Goal: Find specific page/section: Find specific page/section

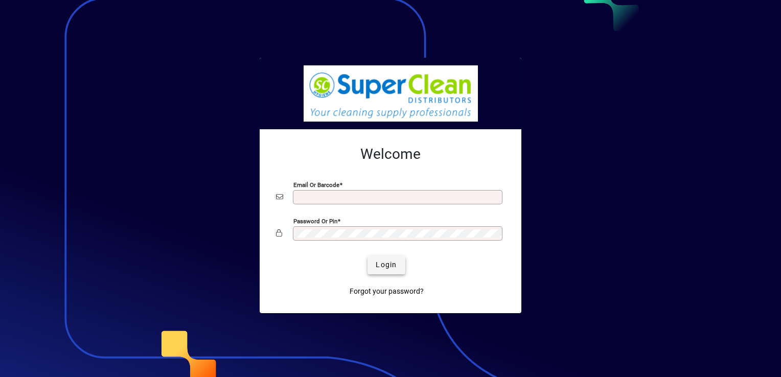
type input "**********"
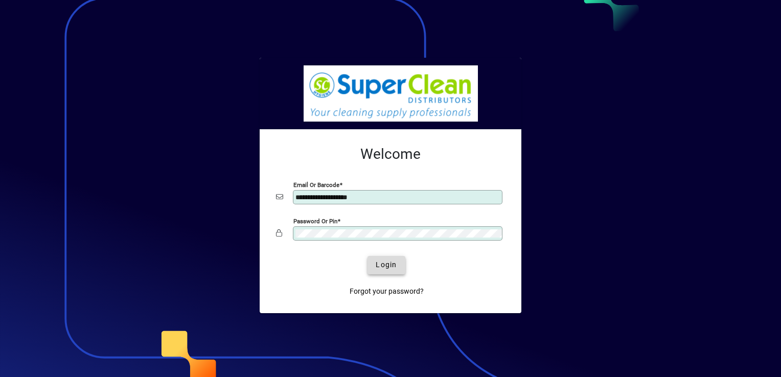
click at [387, 261] on span "Login" at bounding box center [385, 265] width 21 height 11
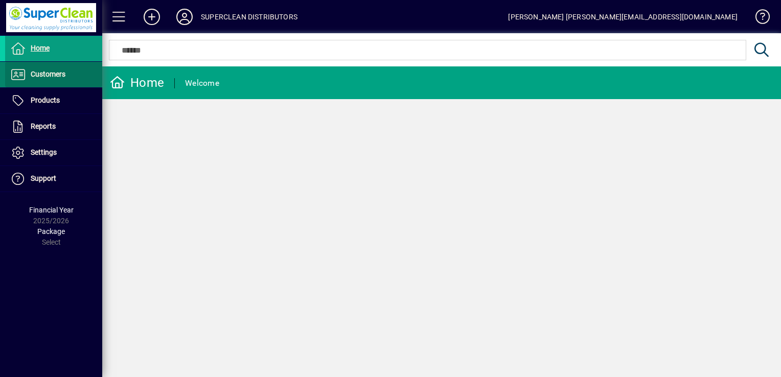
click at [37, 70] on span "Customers" at bounding box center [48, 74] width 35 height 8
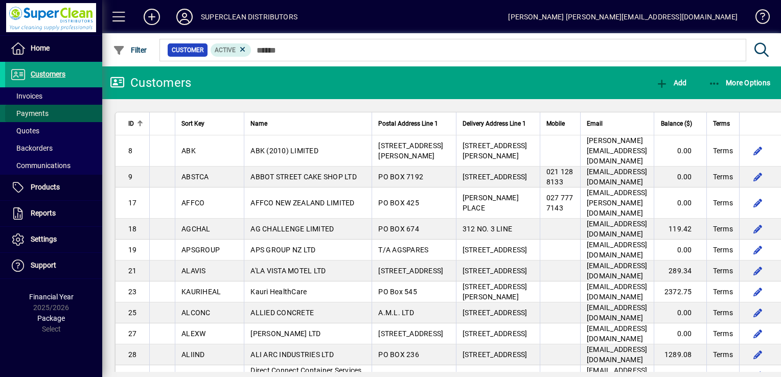
click at [68, 114] on span at bounding box center [53, 113] width 97 height 25
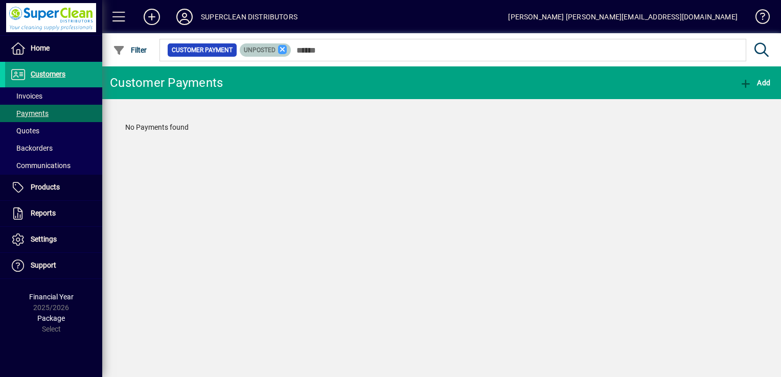
click at [282, 51] on icon at bounding box center [282, 49] width 9 height 9
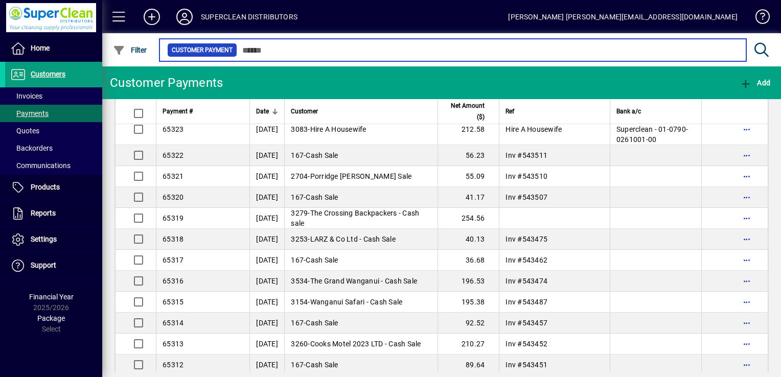
scroll to position [470, 0]
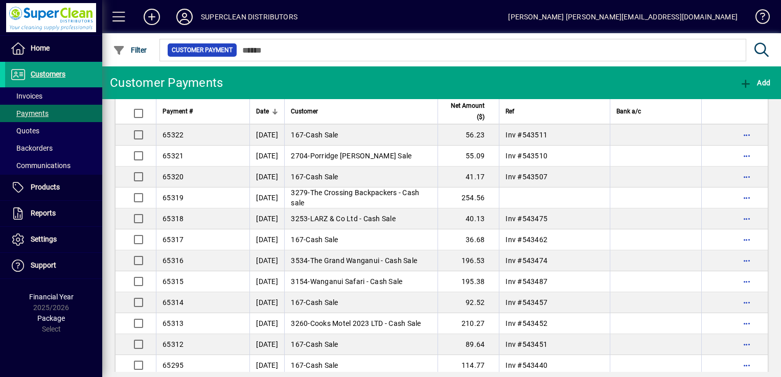
drag, startPoint x: 773, startPoint y: 365, endPoint x: 585, endPoint y: 336, distance: 190.7
click at [585, 208] on td at bounding box center [554, 197] width 111 height 21
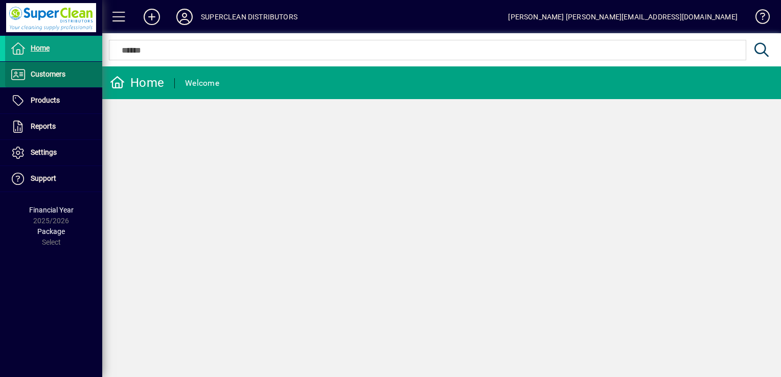
click at [39, 79] on span "Customers" at bounding box center [35, 74] width 60 height 12
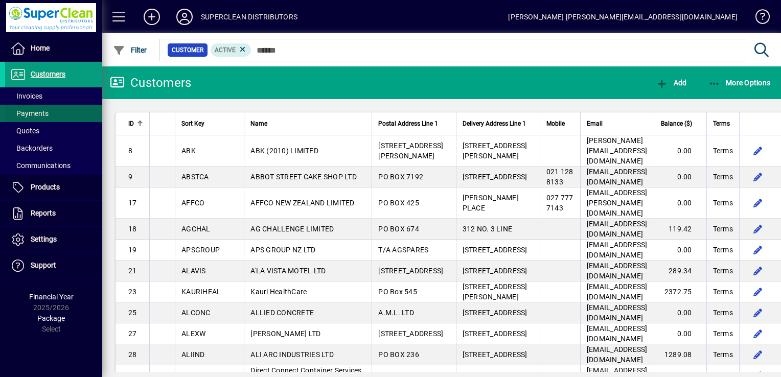
click at [50, 109] on span at bounding box center [53, 113] width 97 height 25
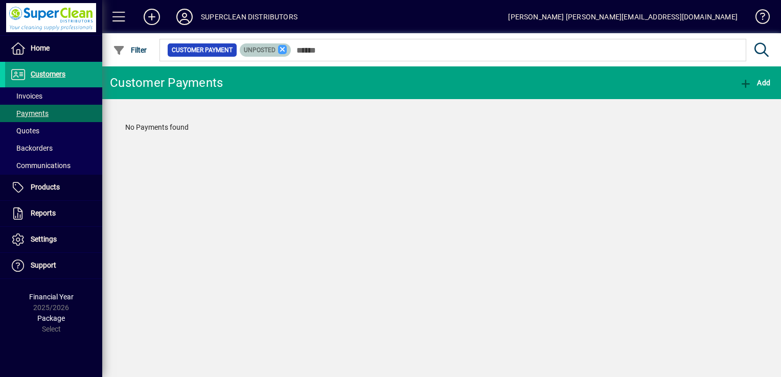
click at [283, 48] on icon at bounding box center [282, 49] width 9 height 9
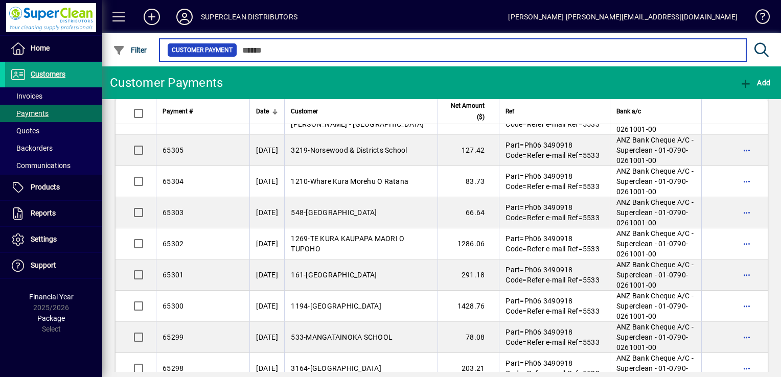
scroll to position [899, 0]
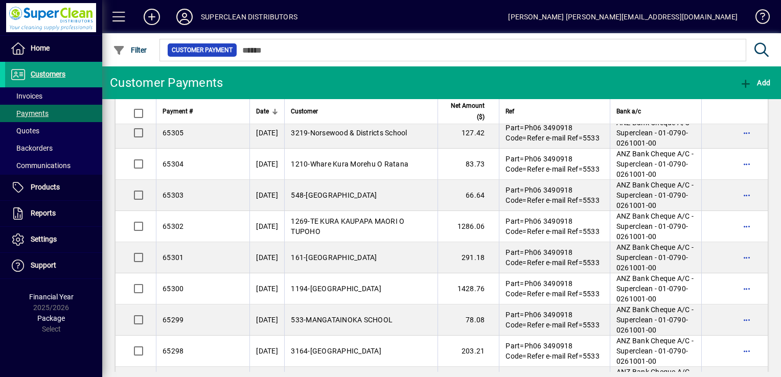
drag, startPoint x: 774, startPoint y: 364, endPoint x: 774, endPoint y: 373, distance: 8.7
click at [774, 373] on div "Customer Payments Add Payment # Date Customer Net Amount ($) Ref Bank a/c 65337…" at bounding box center [441, 221] width 678 height 311
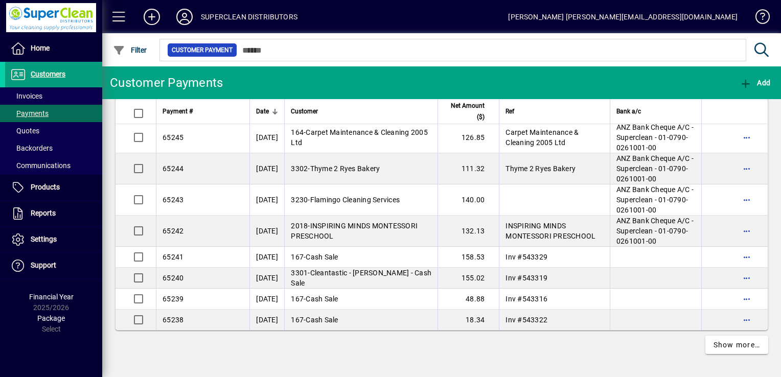
scroll to position [3545, 0]
click at [718, 343] on span "Show more…" at bounding box center [736, 345] width 47 height 11
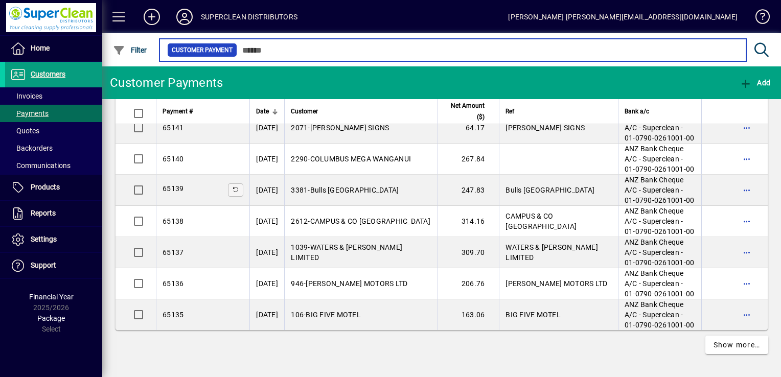
scroll to position [6031, 0]
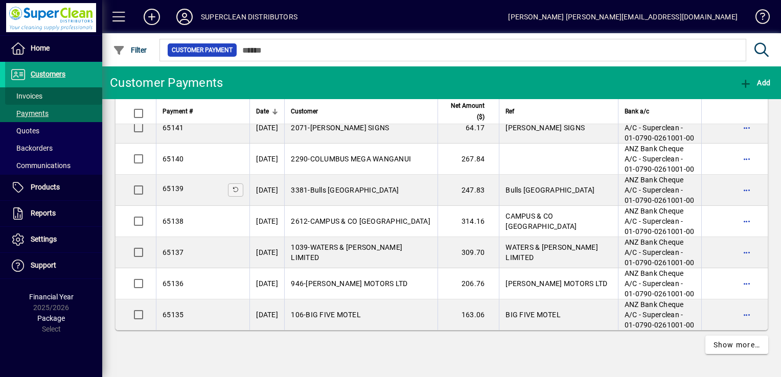
click at [33, 97] on span "Invoices" at bounding box center [26, 96] width 32 height 8
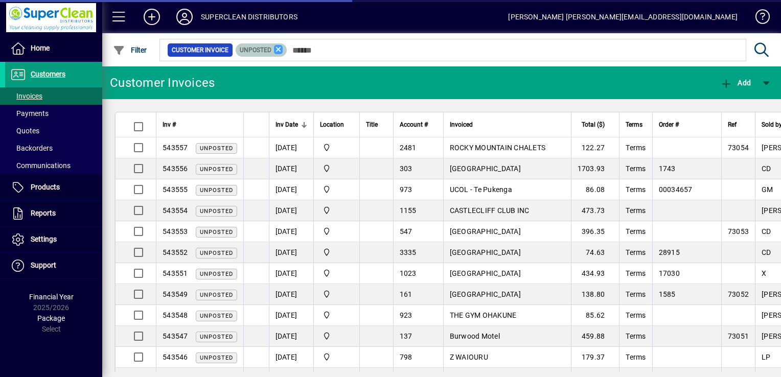
click at [274, 49] on icon at bounding box center [278, 49] width 9 height 9
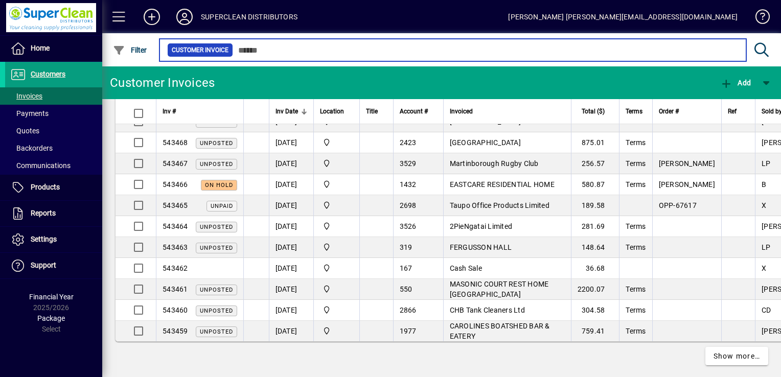
scroll to position [1890, 0]
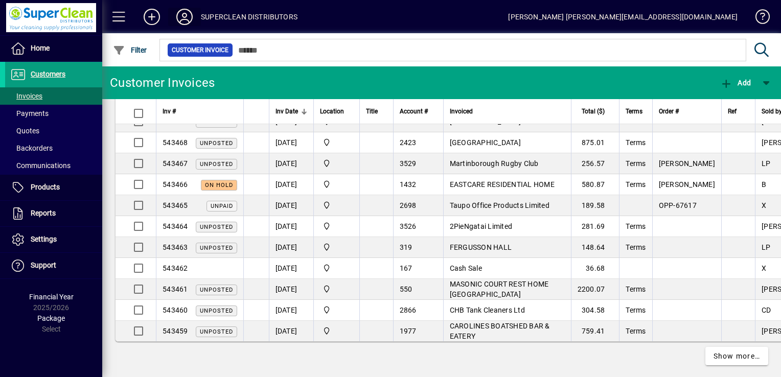
click at [184, 6] on span at bounding box center [184, 17] width 33 height 25
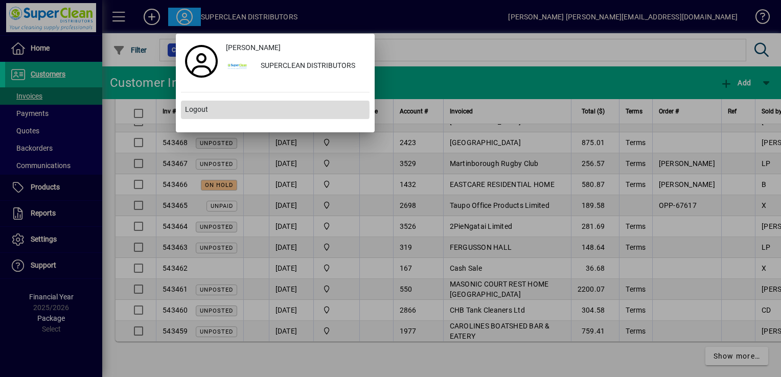
click at [217, 109] on span at bounding box center [275, 110] width 188 height 25
